Goal: Communication & Community: Answer question/provide support

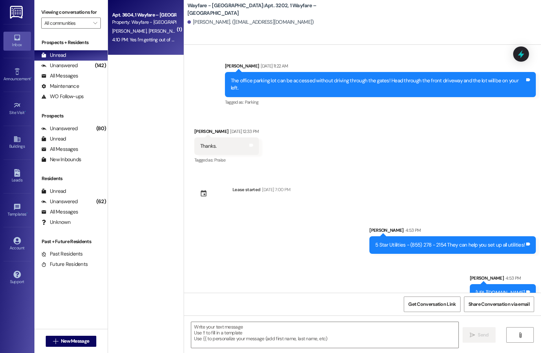
click at [125, 25] on div "Property: Wayfare - [GEOGRAPHIC_DATA]" at bounding box center [144, 22] width 64 height 7
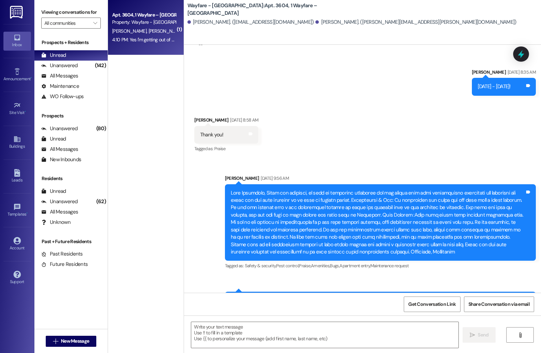
scroll to position [902, 0]
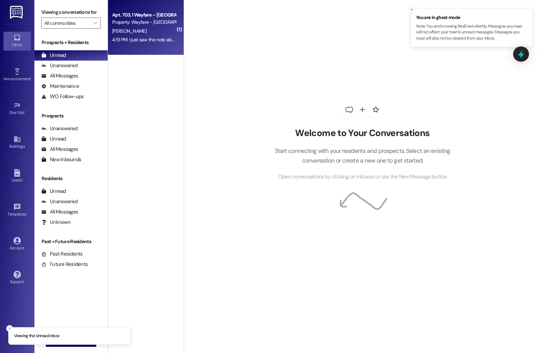
click at [130, 19] on div "Property: Wayfare - [GEOGRAPHIC_DATA]" at bounding box center [144, 22] width 64 height 7
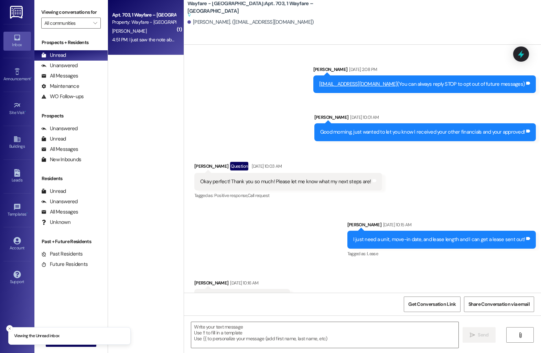
scroll to position [3922, 0]
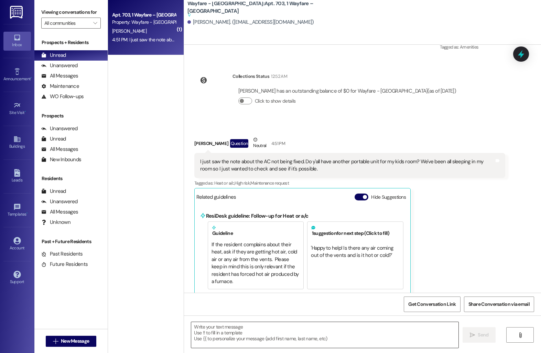
click at [232, 328] on textarea at bounding box center [324, 335] width 267 height 26
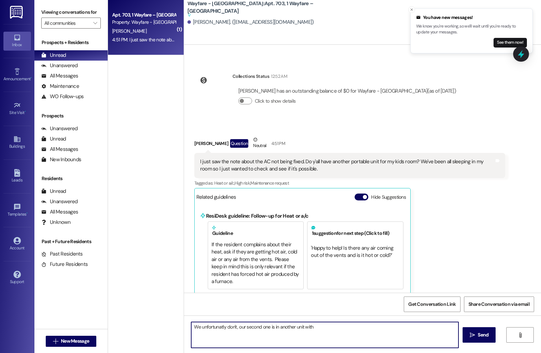
click at [210, 328] on textarea "We unfortunatly don't, our second one is in another unit with" at bounding box center [324, 335] width 267 height 26
click at [312, 329] on textarea "We unfortunately don't, our second one is in another unit with" at bounding box center [324, 335] width 267 height 26
type textarea "We unfortunately don't, our other one is in another unit that went out because …"
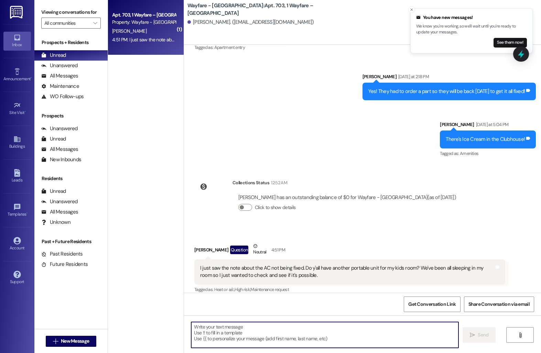
scroll to position [3864, 0]
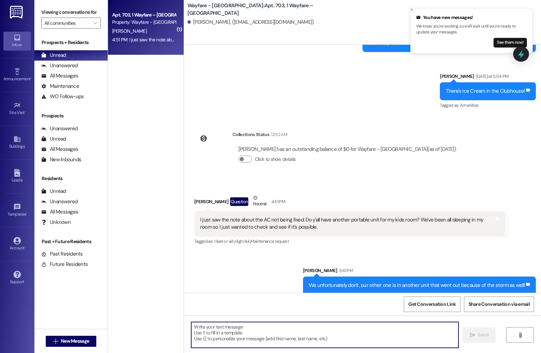
click at [230, 334] on textarea at bounding box center [324, 335] width 267 height 26
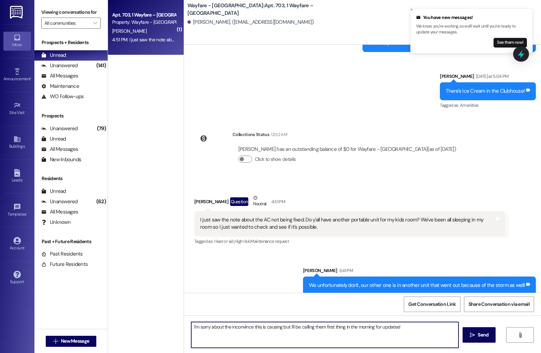
click at [242, 328] on textarea "I'm sorry about the inconvince this is causing but I'll be calling them first t…" at bounding box center [324, 335] width 267 height 26
click at [240, 330] on textarea "I'm sorry about the inconvince this is causing but I'll be calling them first t…" at bounding box center [324, 335] width 267 height 26
click at [250, 329] on textarea "I'm sorry about the inconvince this is causing but I'll be calling them first t…" at bounding box center [324, 335] width 267 height 26
click at [234, 329] on textarea "I'm sorry about the inconvence this is causing but I'll be calling them first t…" at bounding box center [324, 335] width 267 height 26
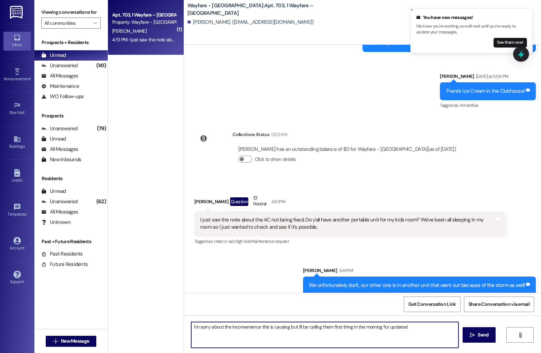
click at [196, 328] on textarea "I'm sorry about the inconvenience this is causing but I'll be calling them firs…" at bounding box center [324, 335] width 267 height 26
click at [291, 328] on textarea "I'm so sorry about the inconvenience this is causing but I'll be calling them f…" at bounding box center [324, 335] width 267 height 26
click at [415, 328] on textarea "I'm so sorry about the inconvenience this is causing, but I'll be calling them …" at bounding box center [324, 335] width 267 height 26
type textarea "I'm so sorry about the inconvenience this is causing, but I'll be calling them …"
click at [477, 337] on span "Send" at bounding box center [482, 334] width 13 height 7
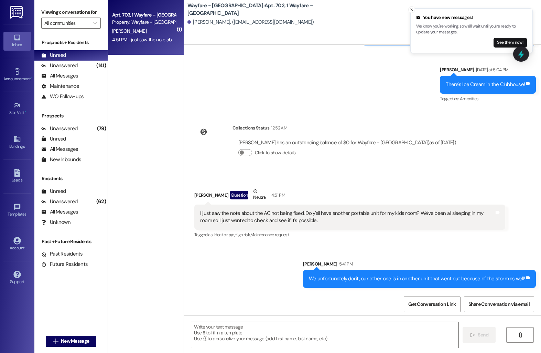
scroll to position [3912, 0]
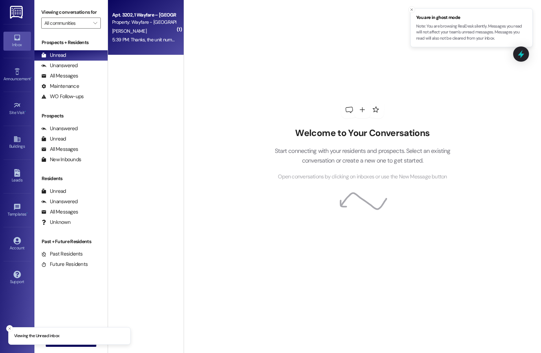
click at [120, 30] on span "[PERSON_NAME]" at bounding box center [129, 31] width 34 height 6
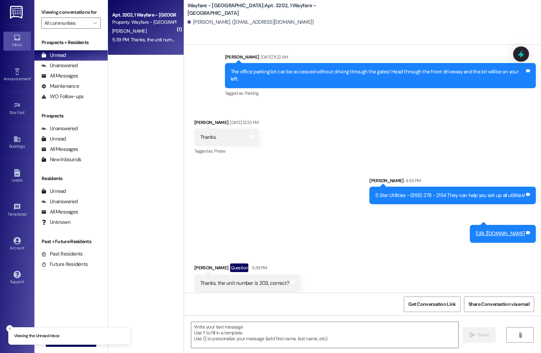
scroll to position [1089, 0]
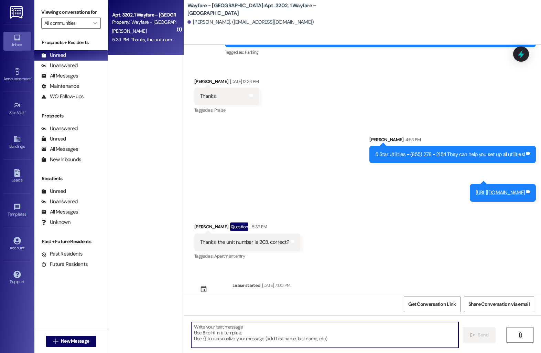
click at [228, 325] on textarea at bounding box center [324, 335] width 267 height 26
type textarea "Yes!"
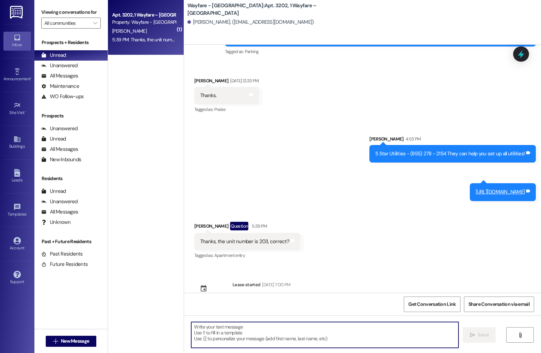
scroll to position [1137, 0]
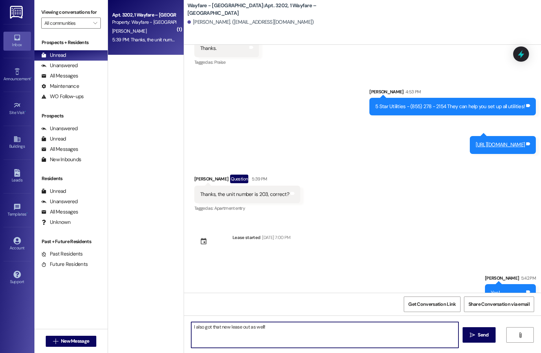
type textarea "I also got that new lease out as well!"
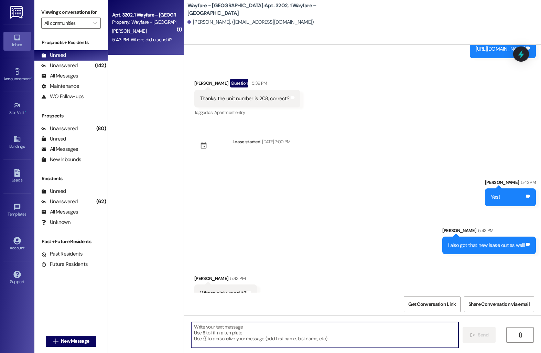
scroll to position [1233, 0]
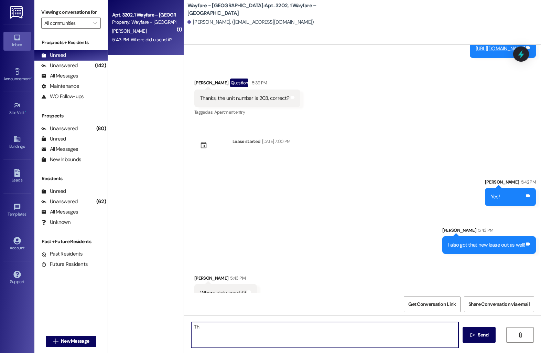
type textarea "T"
paste textarea "[EMAIL_ADDRESS][DOMAIN_NAME]"
type textarea "It was emailed! This is the email we have on file [EMAIL_ADDRESS][DOMAIN_NAME]"
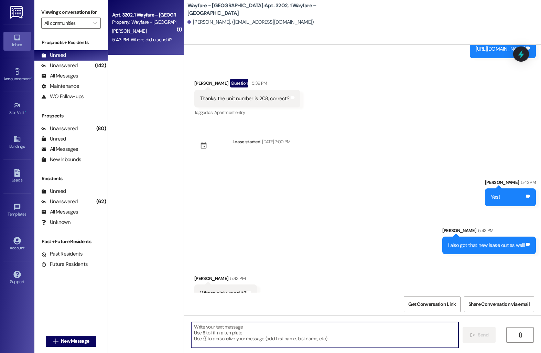
scroll to position [1281, 0]
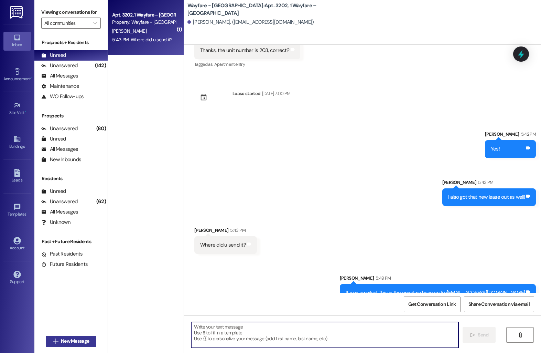
click at [64, 338] on span "New Message" at bounding box center [75, 340] width 28 height 7
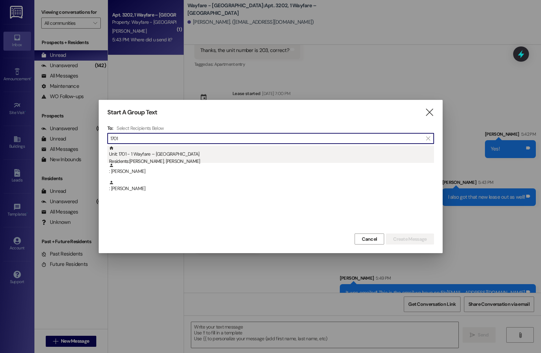
type input "1701"
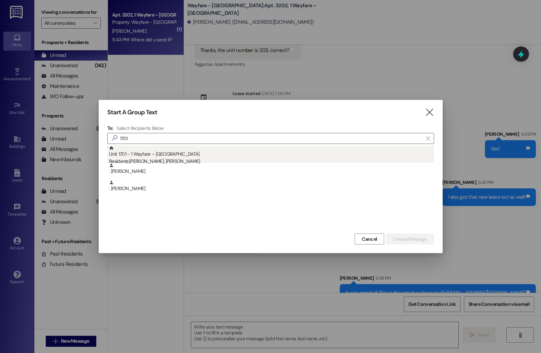
click at [202, 153] on div "Unit: 1701 - 1 Wayfare – [GEOGRAPHIC_DATA] Residents: [PERSON_NAME], [PERSON_NA…" at bounding box center [271, 156] width 325 height 20
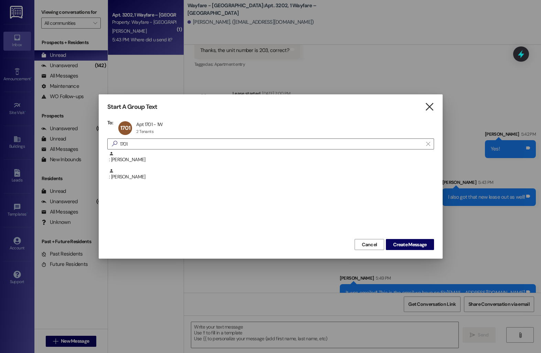
click at [427, 108] on icon "" at bounding box center [429, 106] width 9 height 7
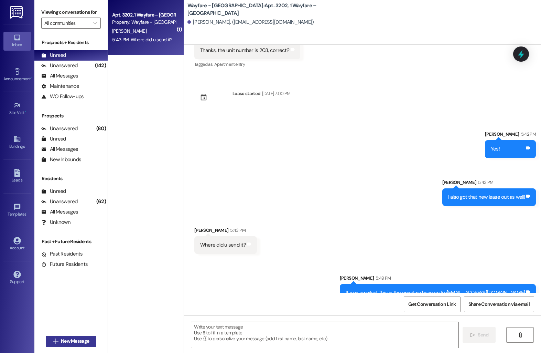
click at [63, 336] on button " New Message" at bounding box center [71, 340] width 51 height 11
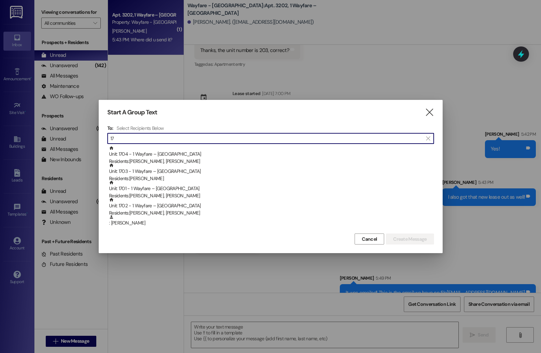
type input "1"
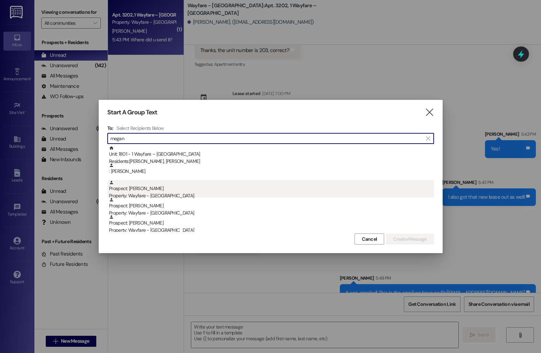
type input "megan"
click at [141, 191] on div "Prospect: [PERSON_NAME] Property: Wayfare - [GEOGRAPHIC_DATA]" at bounding box center [271, 190] width 325 height 20
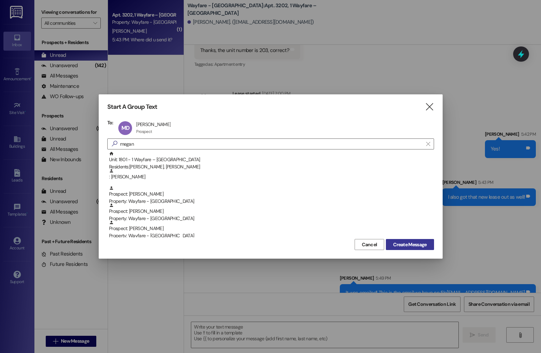
click at [393, 245] on span "Create Message" at bounding box center [409, 244] width 33 height 7
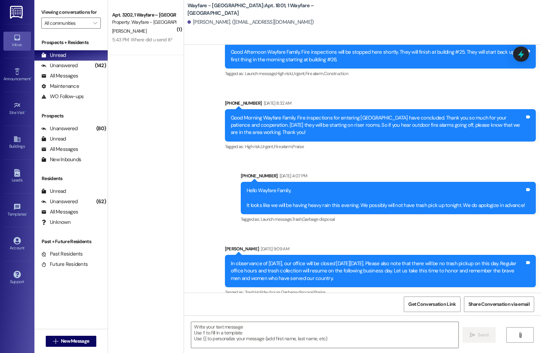
scroll to position [2474, 0]
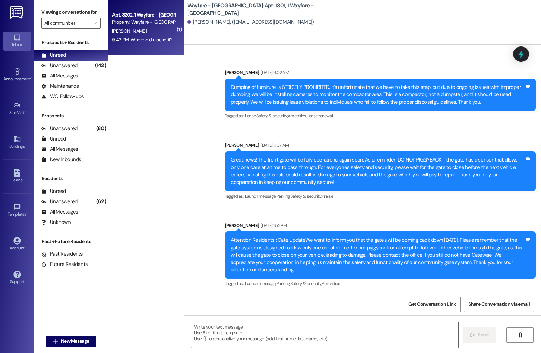
click at [172, 30] on div "Apt. 3202, 1 Wayfare – [GEOGRAPHIC_DATA] Property: Wayfare - [GEOGRAPHIC_DATA] …" at bounding box center [146, 27] width 76 height 55
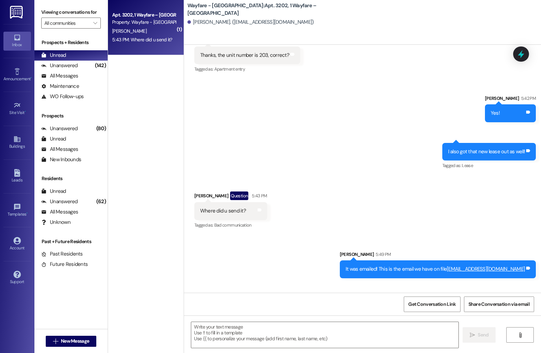
scroll to position [1293, 0]
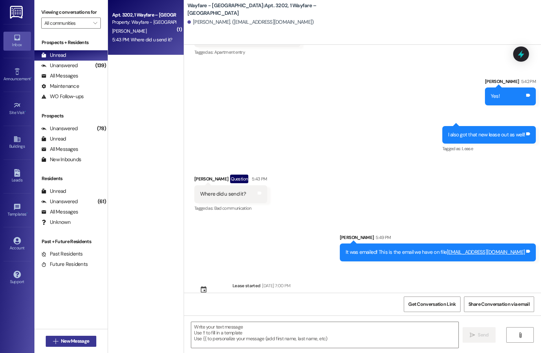
click at [67, 341] on span "New Message" at bounding box center [75, 340] width 28 height 7
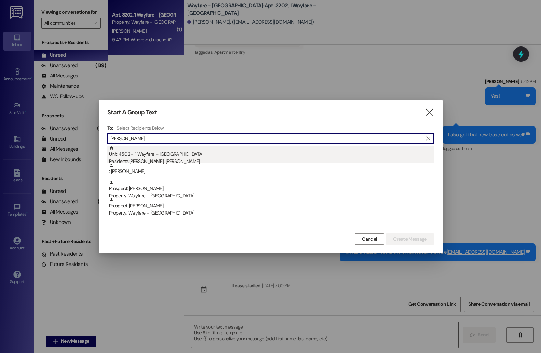
type input "[PERSON_NAME]"
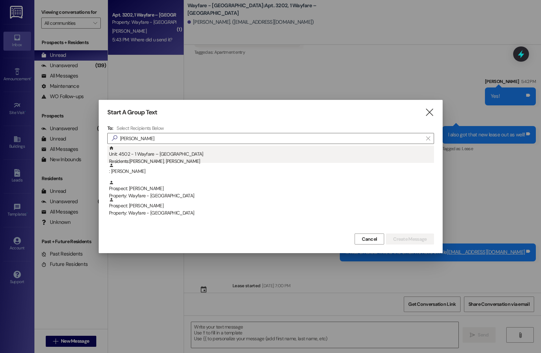
click at [162, 151] on div "Unit: 4502 - 1 Wayfare – [GEOGRAPHIC_DATA] Residents: [PERSON_NAME], [PERSON_NA…" at bounding box center [271, 156] width 325 height 20
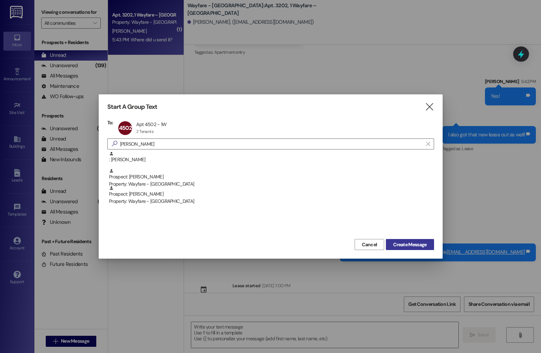
click at [420, 249] on button "Create Message" at bounding box center [410, 244] width 48 height 11
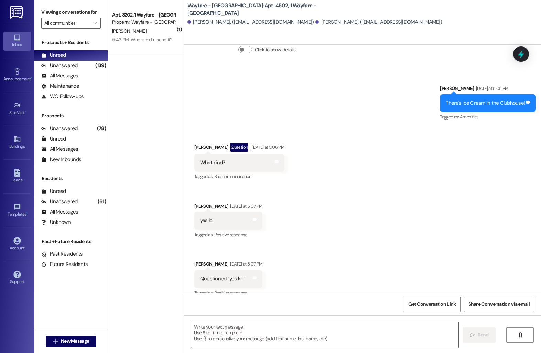
scroll to position [3174, 0]
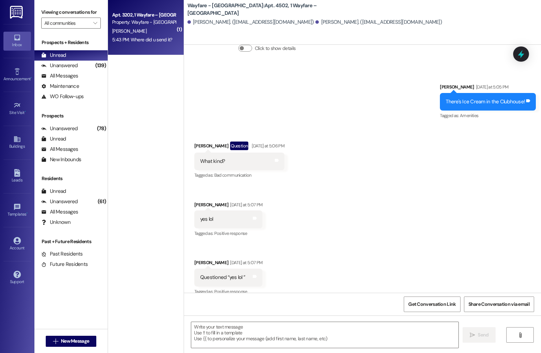
click at [128, 21] on div "Property: Wayfare - [GEOGRAPHIC_DATA]" at bounding box center [144, 22] width 64 height 7
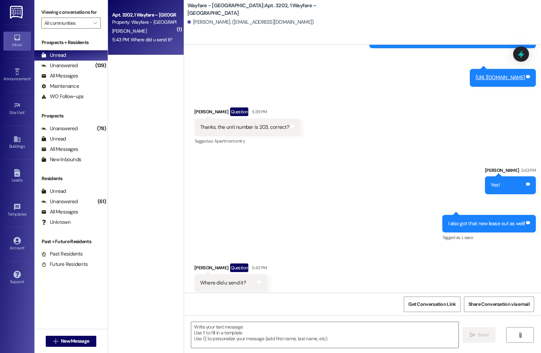
scroll to position [1293, 0]
